Goal: Task Accomplishment & Management: Use online tool/utility

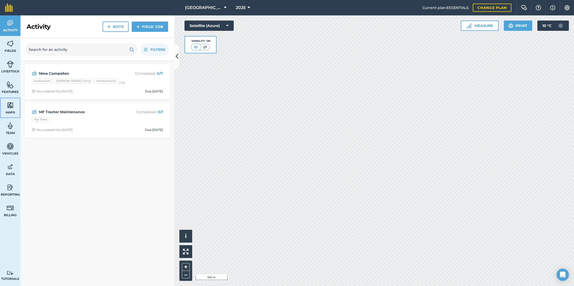
click at [10, 105] on img at bounding box center [10, 105] width 7 height 8
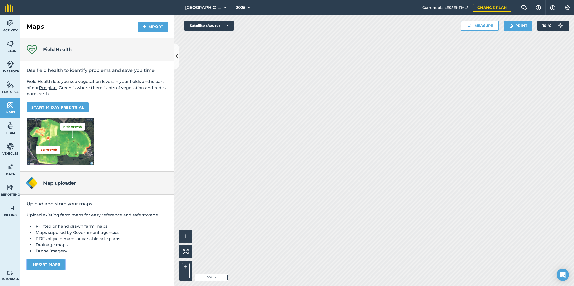
click at [49, 262] on button "Import maps" at bounding box center [46, 264] width 38 height 10
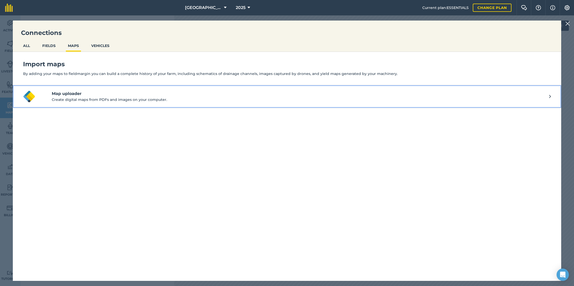
click at [73, 93] on h4 "Map uploader" at bounding box center [301, 94] width 498 height 6
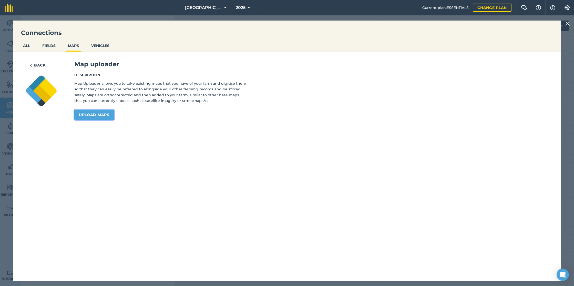
click at [98, 114] on link "Upload maps" at bounding box center [94, 114] width 40 height 10
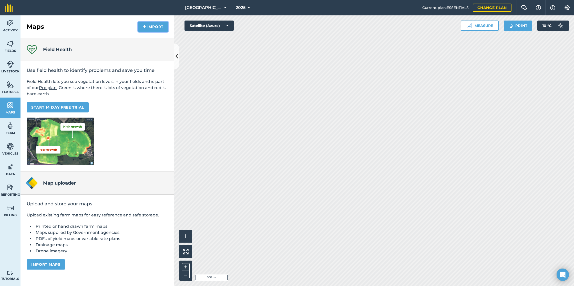
click at [147, 26] on button "Import" at bounding box center [153, 27] width 30 height 10
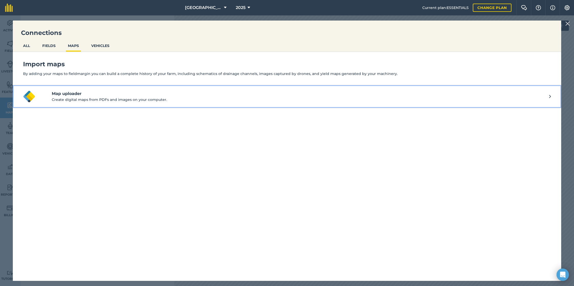
click at [96, 99] on p "Create digital maps from PDFs and images on your computer." at bounding box center [301, 100] width 498 height 6
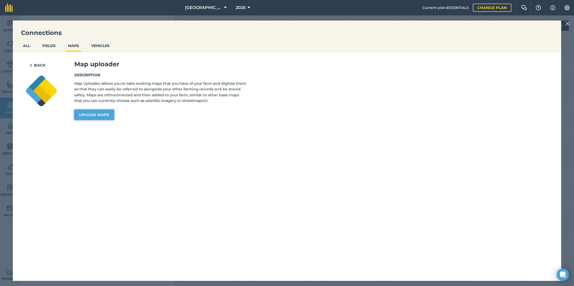
click at [103, 113] on link "Upload maps" at bounding box center [94, 114] width 40 height 10
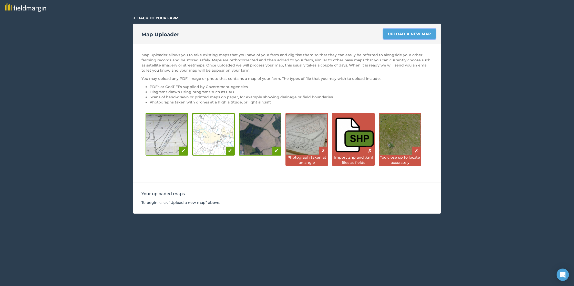
click at [405, 34] on link "Upload a new map" at bounding box center [410, 34] width 52 height 10
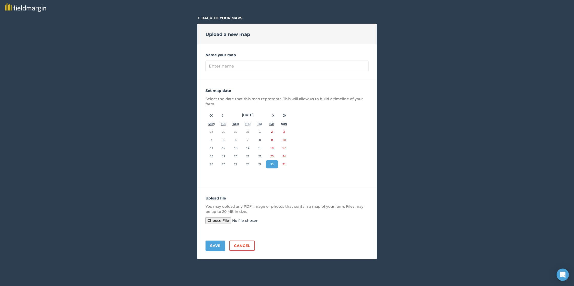
click at [216, 219] on input "file" at bounding box center [245, 220] width 78 height 7
type input "C:\fakepath\Campers Map Basemap-1.jpg"
click at [223, 67] on input "Name your map" at bounding box center [287, 66] width 163 height 11
type input "Camping Map"
click at [214, 247] on button "Save" at bounding box center [216, 245] width 20 height 10
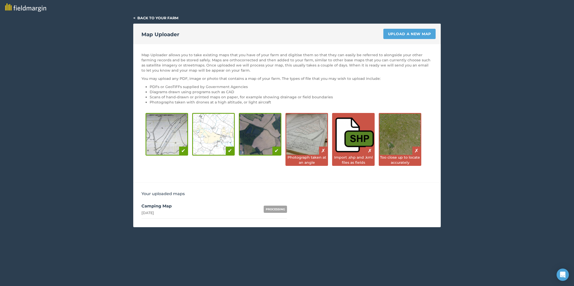
click at [274, 208] on div "PROCESSING" at bounding box center [275, 208] width 23 height 7
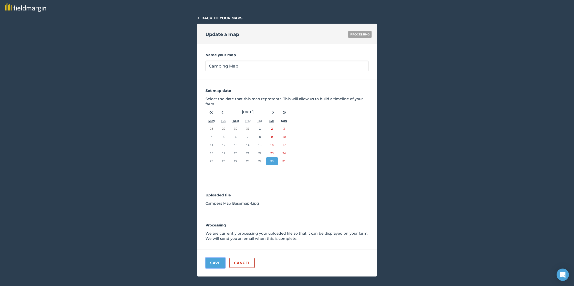
click at [217, 262] on button "Save" at bounding box center [216, 262] width 20 height 10
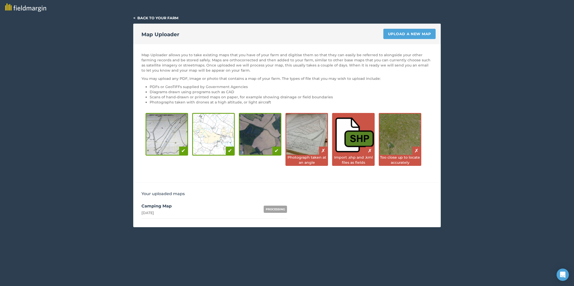
click at [136, 17] on link "< Back to your farm" at bounding box center [155, 18] width 45 height 5
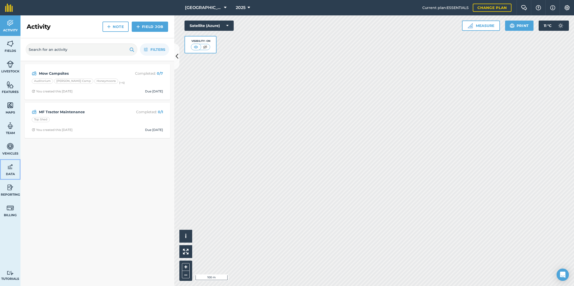
click at [11, 166] on img at bounding box center [10, 167] width 7 height 8
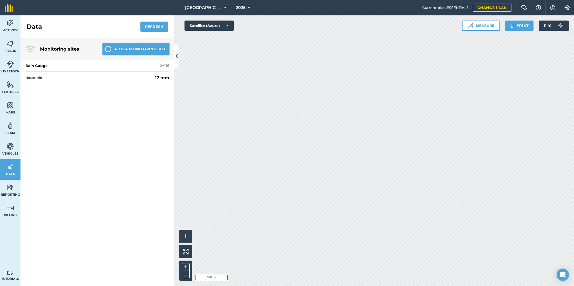
click at [139, 52] on button "Add a Monitoring Site" at bounding box center [136, 48] width 67 height 11
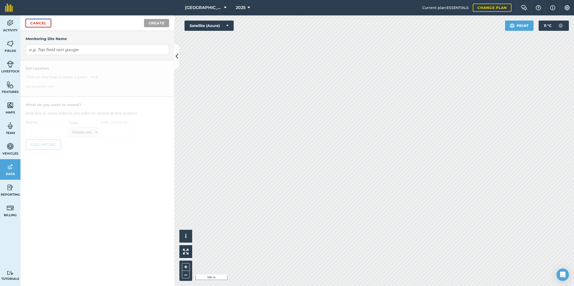
click at [42, 21] on link "Cancel" at bounding box center [38, 23] width 25 height 8
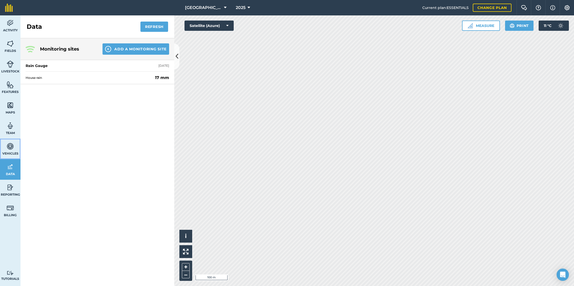
click at [11, 151] on link "Vehicles" at bounding box center [10, 148] width 21 height 21
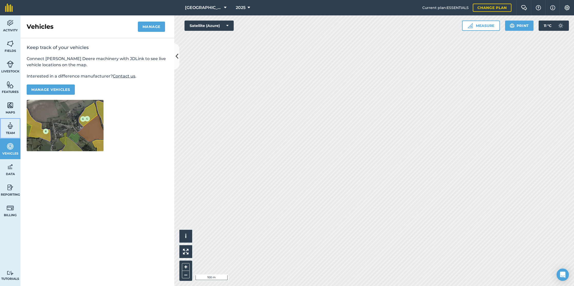
click at [10, 124] on img at bounding box center [10, 126] width 7 height 8
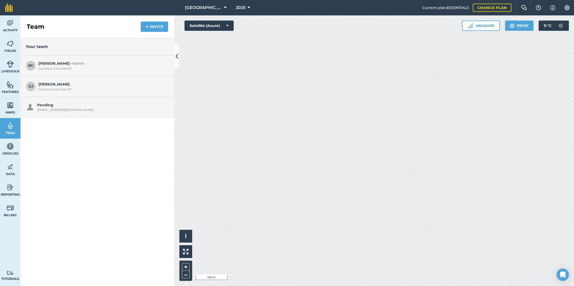
click at [62, 108] on div "[EMAIL_ADDRESS][DOMAIN_NAME]" at bounding box center [101, 110] width 129 height 4
click at [13, 104] on img at bounding box center [10, 105] width 7 height 8
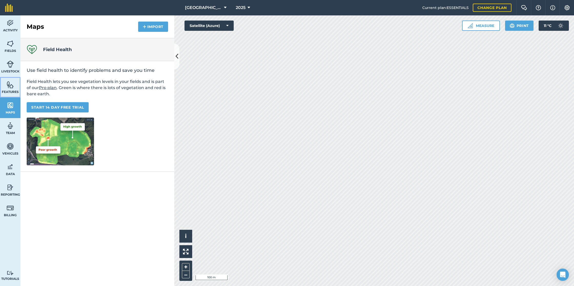
click at [9, 85] on img at bounding box center [10, 85] width 7 height 8
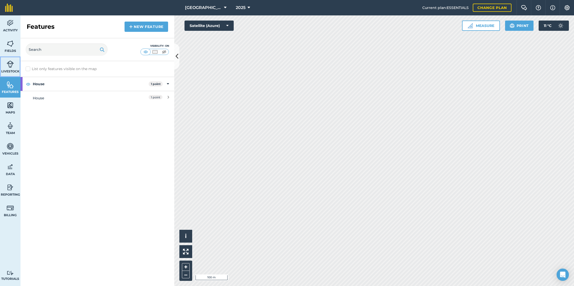
click at [9, 64] on img at bounding box center [10, 64] width 7 height 8
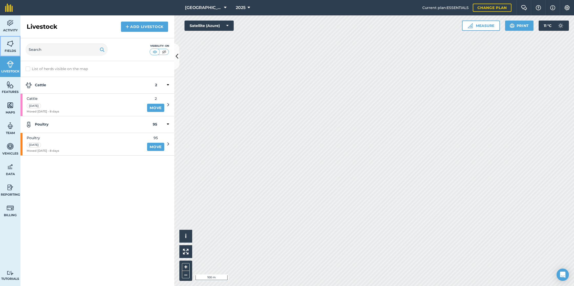
click at [8, 43] on img at bounding box center [10, 44] width 7 height 8
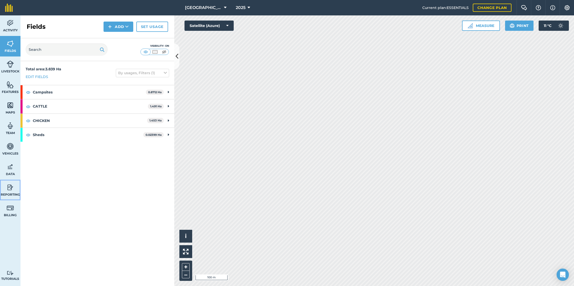
click at [12, 189] on img at bounding box center [10, 187] width 7 height 8
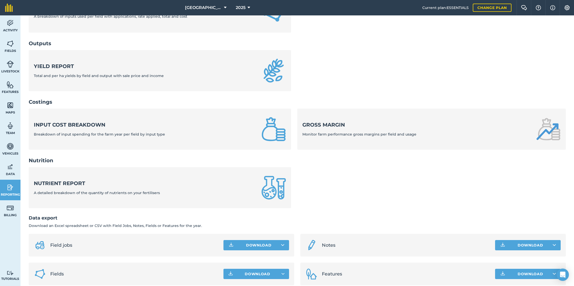
scroll to position [123, 0]
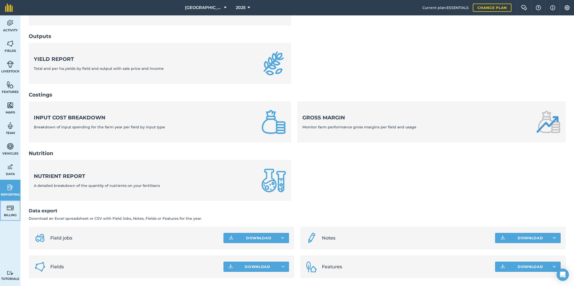
click at [10, 209] on img at bounding box center [10, 208] width 7 height 8
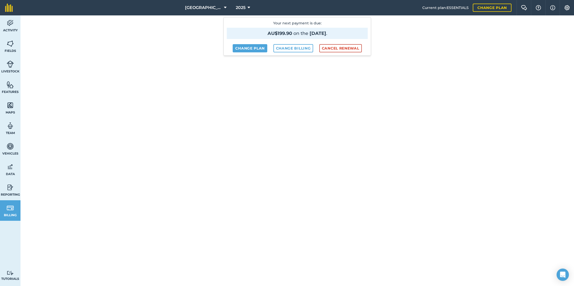
scroll to position [39, 0]
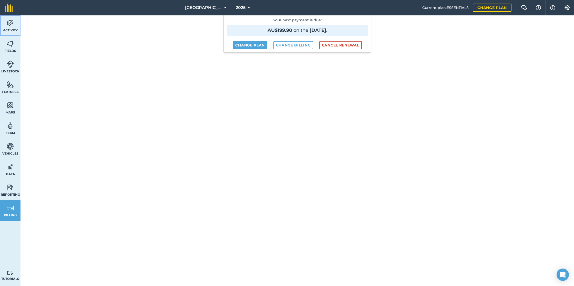
click at [14, 25] on link "Activity" at bounding box center [10, 25] width 21 height 21
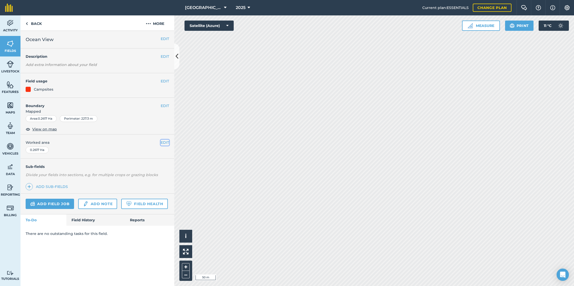
click at [165, 143] on button "EDIT" at bounding box center [165, 142] width 8 height 6
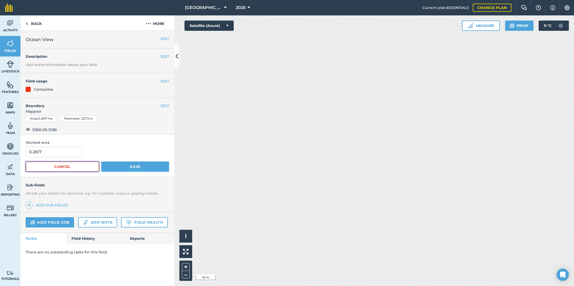
click at [76, 167] on button "Cancel" at bounding box center [63, 166] width 74 height 10
